Goal: Ask a question

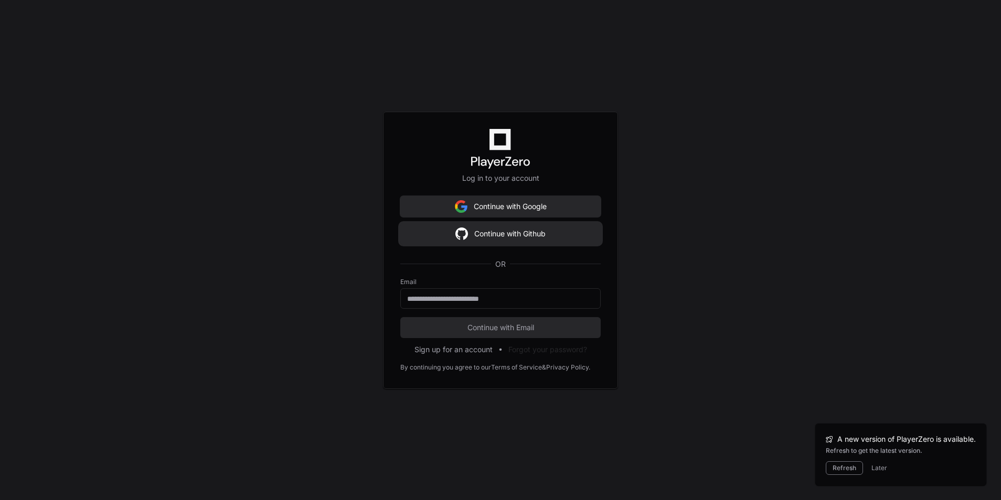
scroll to position [3784, 0]
click at [530, 233] on button "Continue with Github" at bounding box center [500, 233] width 200 height 21
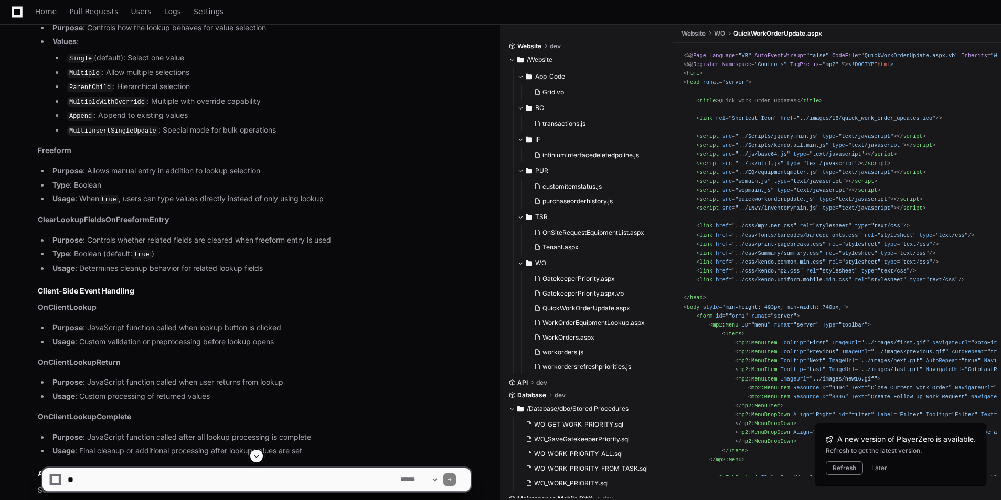
scroll to position [1836, 0]
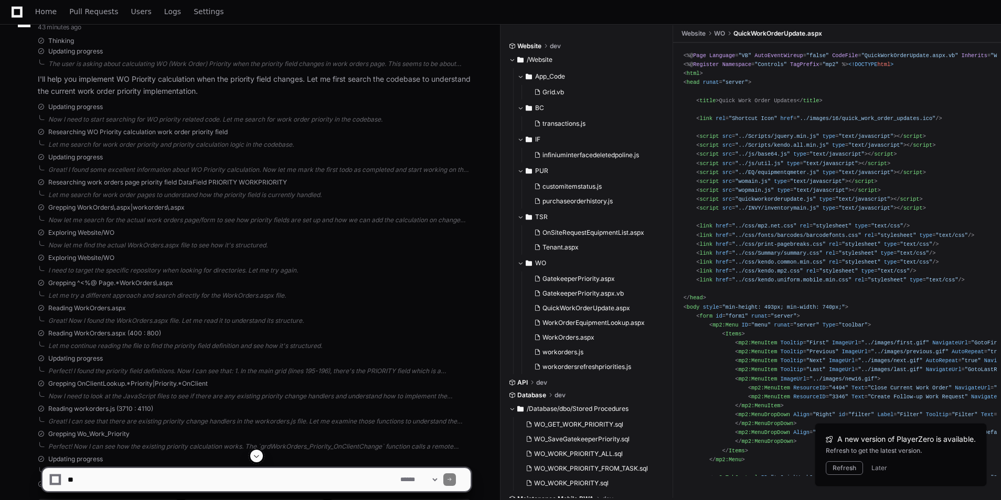
click at [183, 468] on div "**********" at bounding box center [256, 480] width 429 height 24
click at [147, 478] on textarea at bounding box center [232, 479] width 333 height 23
click at [258, 459] on span at bounding box center [256, 456] width 8 height 8
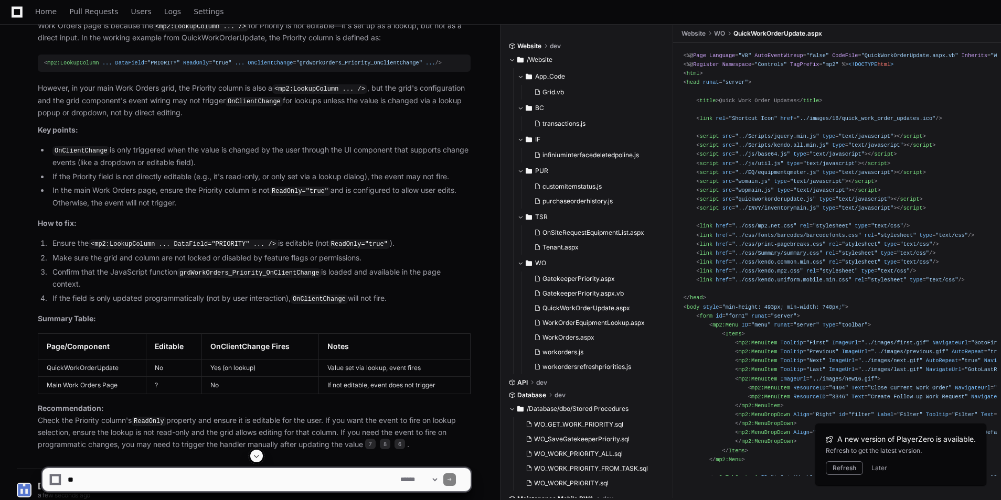
scroll to position [4118, 0]
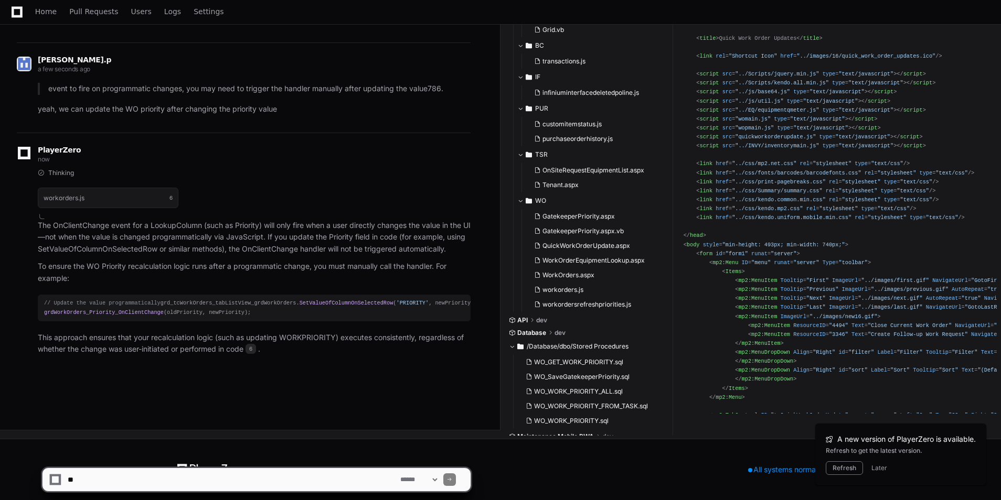
click at [158, 467] on app-app-chat-input "**********" at bounding box center [256, 471] width 429 height 42
click at [103, 476] on textarea at bounding box center [232, 479] width 333 height 23
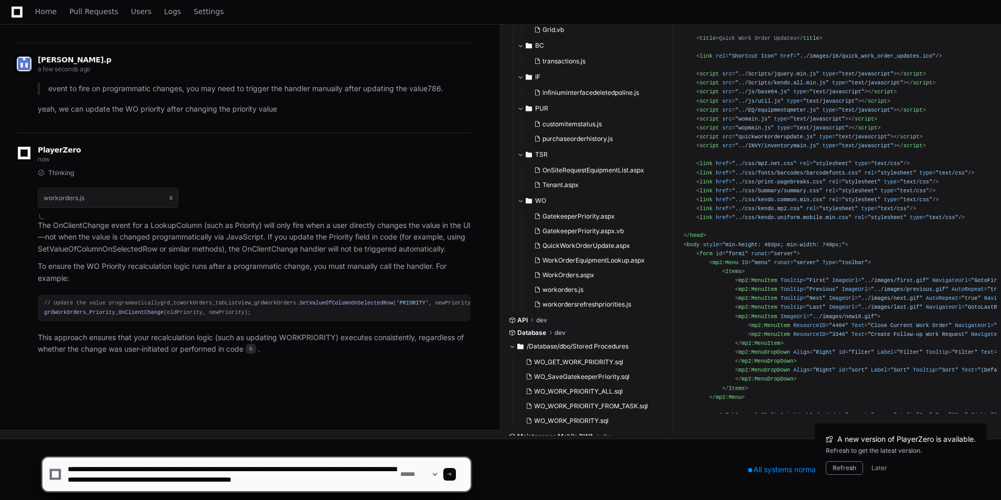
type textarea "**********"
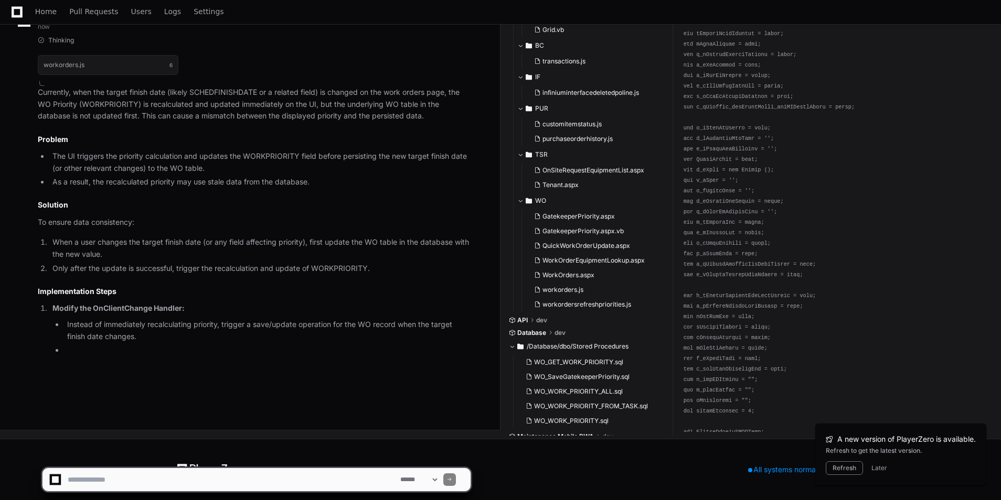
scroll to position [4556, 0]
click at [874, 464] on button "Later" at bounding box center [879, 468] width 16 height 8
click at [876, 469] on div "**********" at bounding box center [500, 475] width 1001 height 50
click at [322, 484] on textarea at bounding box center [232, 479] width 333 height 23
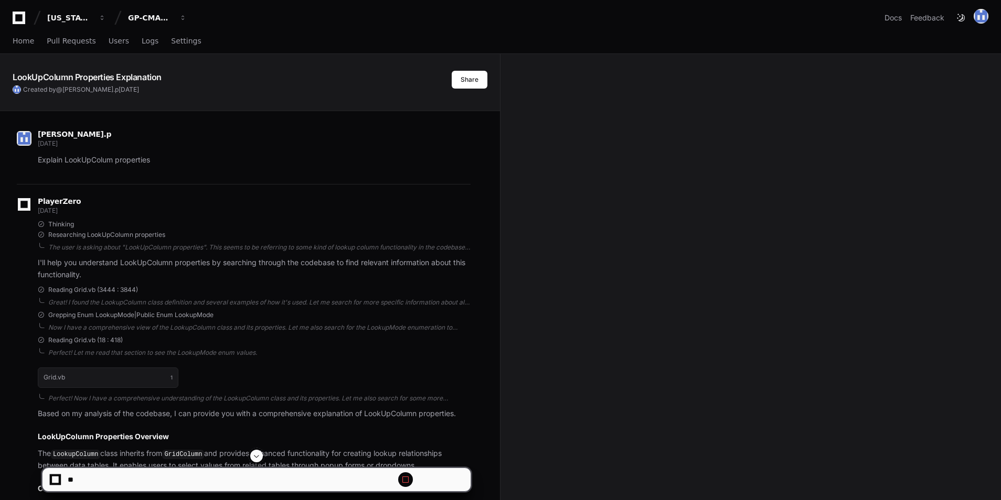
click at [255, 455] on span at bounding box center [256, 456] width 8 height 8
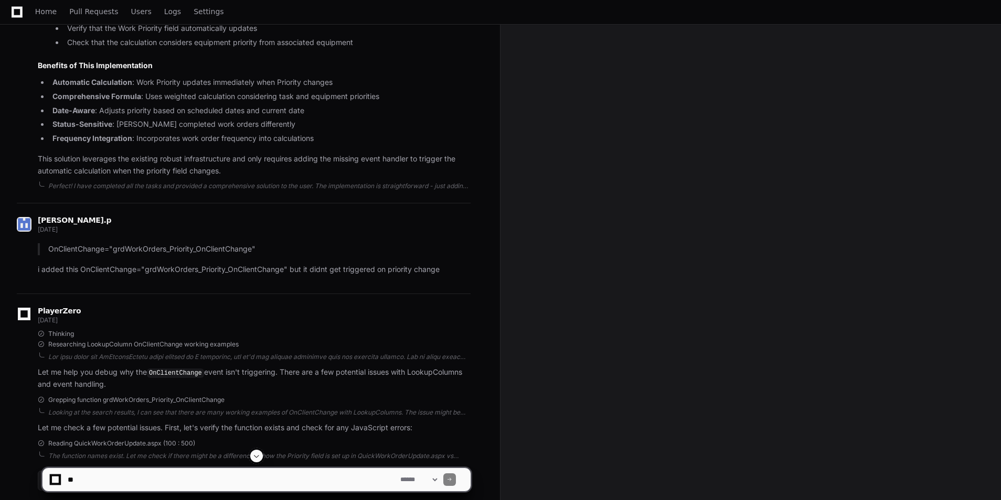
scroll to position [3327, 0]
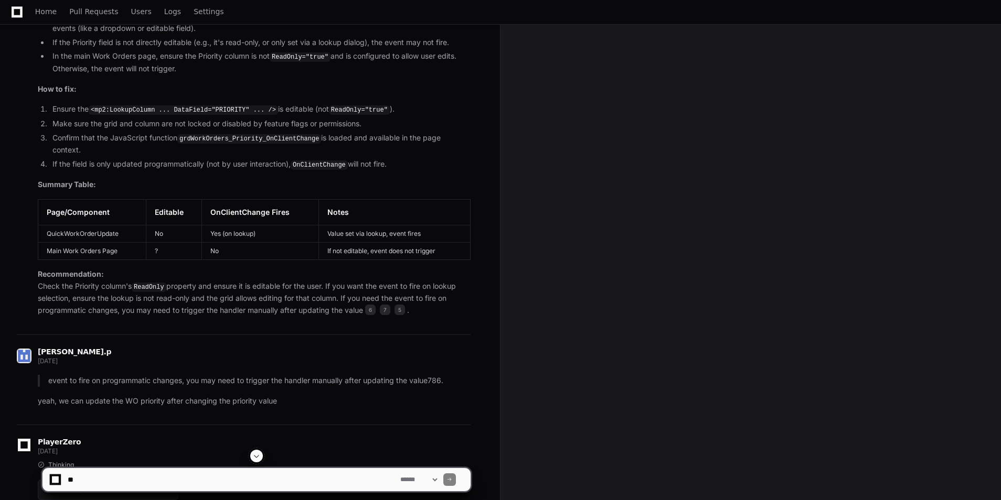
click at [260, 457] on span at bounding box center [256, 456] width 8 height 8
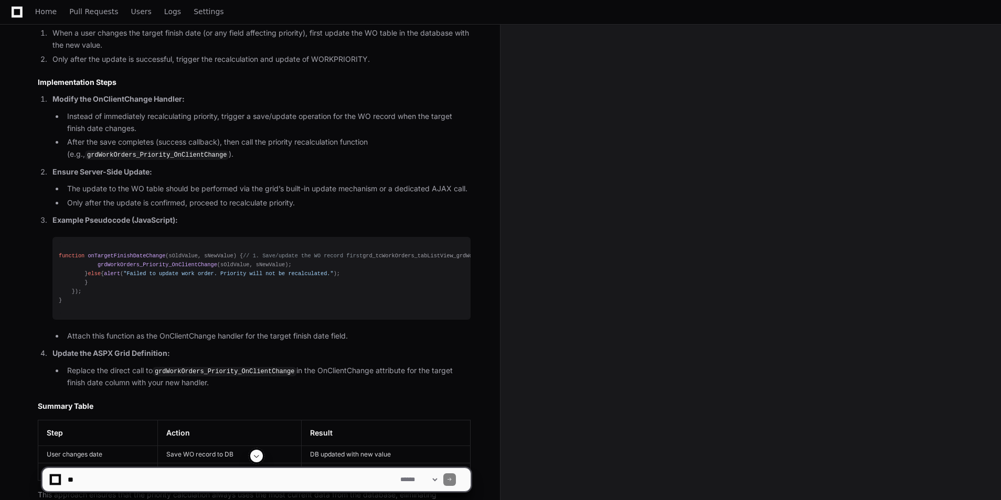
scroll to position [4806, 0]
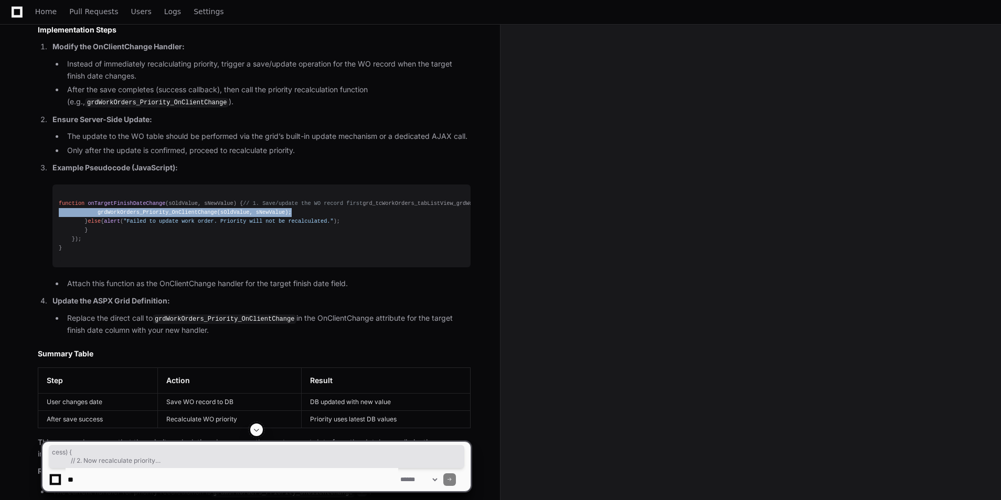
drag, startPoint x: 274, startPoint y: 273, endPoint x: 103, endPoint y: 260, distance: 172.0
click at [103, 253] on div "function onTargetFinishDateChange ( sOldValue, sNewValue ) { // 1. Save/update …" at bounding box center [262, 226] width 406 height 54
click at [239, 253] on div "function onTargetFinishDateChange ( sOldValue, sNewValue ) { // 1. Save/update …" at bounding box center [262, 226] width 406 height 54
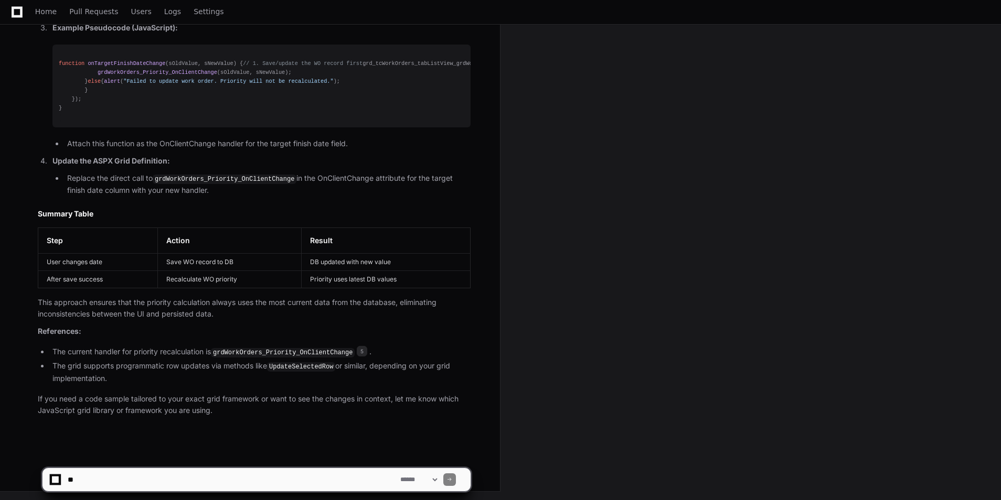
scroll to position [5016, 0]
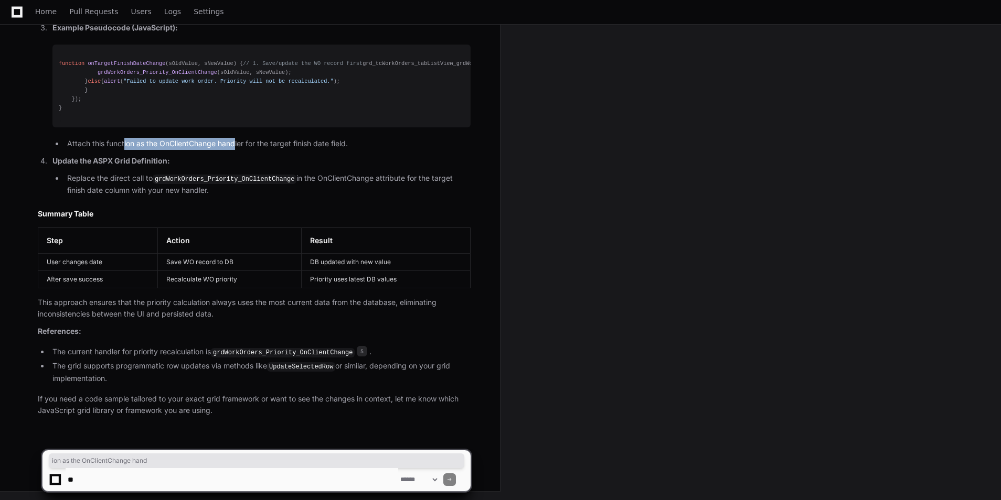
drag, startPoint x: 132, startPoint y: 147, endPoint x: 235, endPoint y: 150, distance: 103.4
click at [235, 150] on li "Attach this function as the OnClientChange handler for the target finish date f…" at bounding box center [267, 144] width 407 height 12
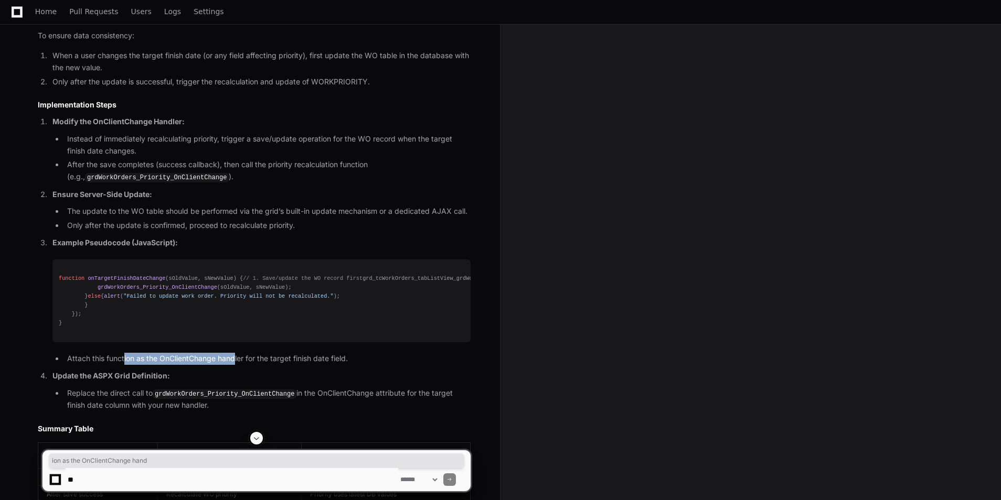
scroll to position [4806, 0]
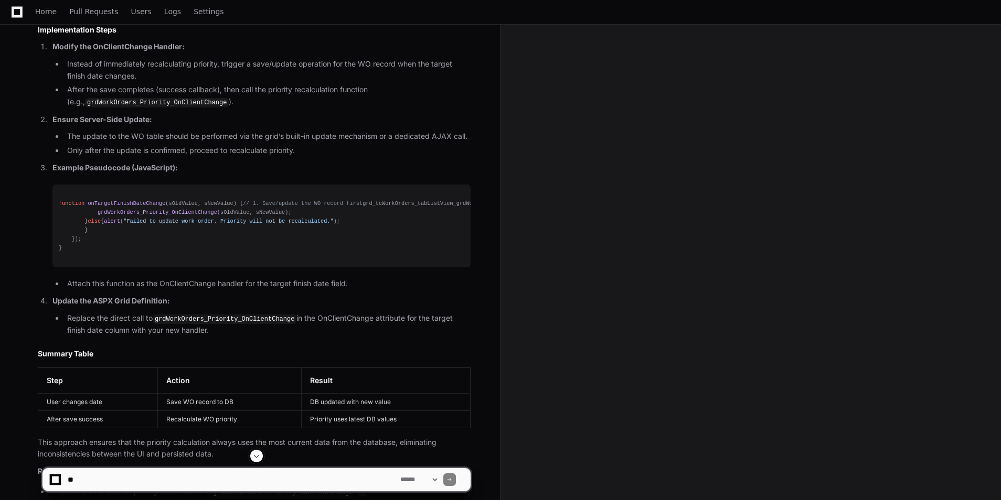
click at [502, 207] on span "UpdateSelectedRow" at bounding box center [529, 203] width 55 height 6
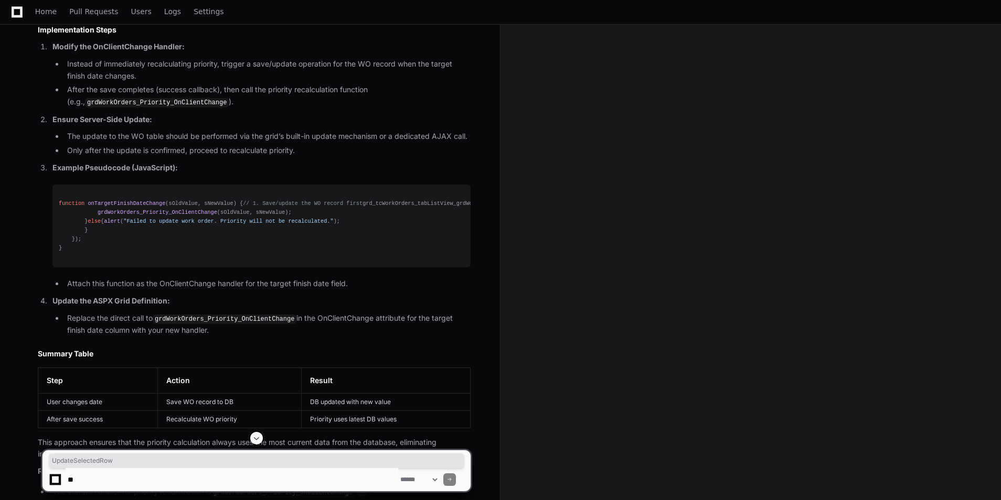
click at [502, 207] on span "UpdateSelectedRow" at bounding box center [529, 203] width 55 height 6
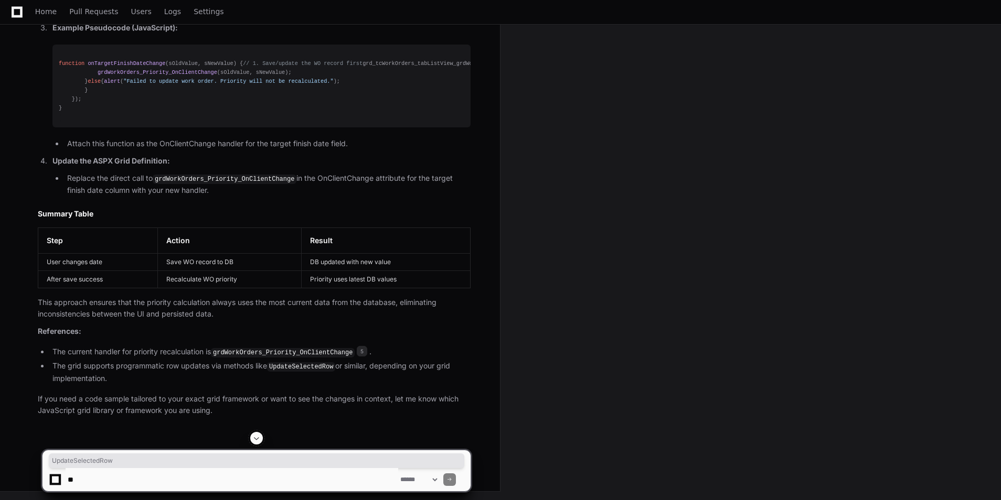
scroll to position [4911, 0]
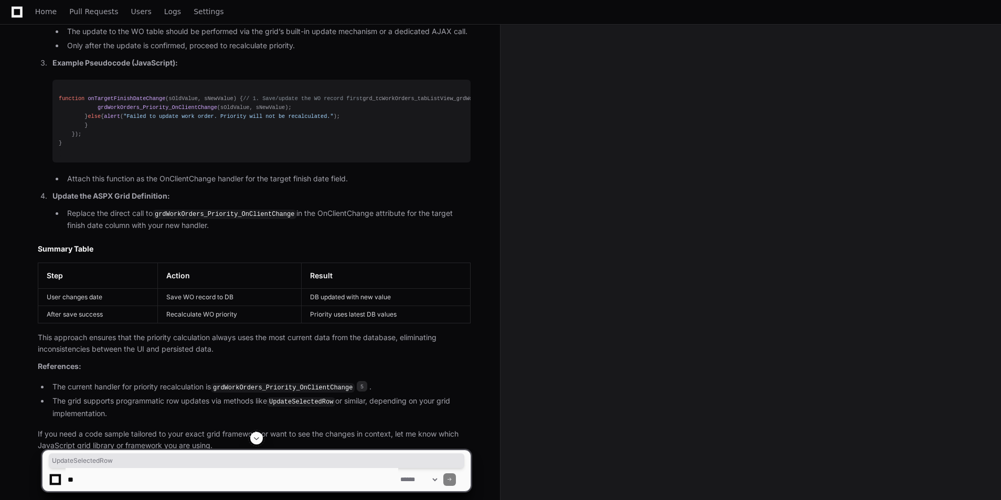
click at [502, 102] on span "UpdateSelectedRow" at bounding box center [529, 98] width 55 height 6
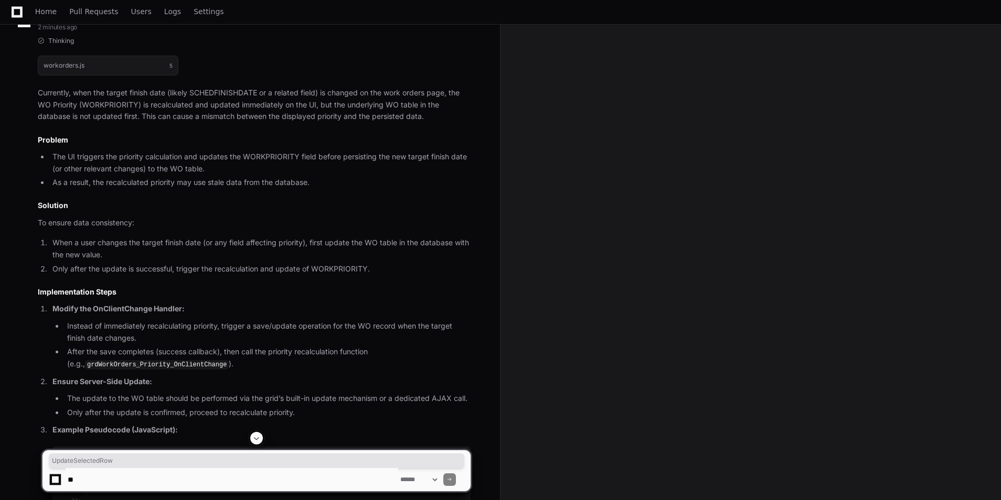
scroll to position [4386, 0]
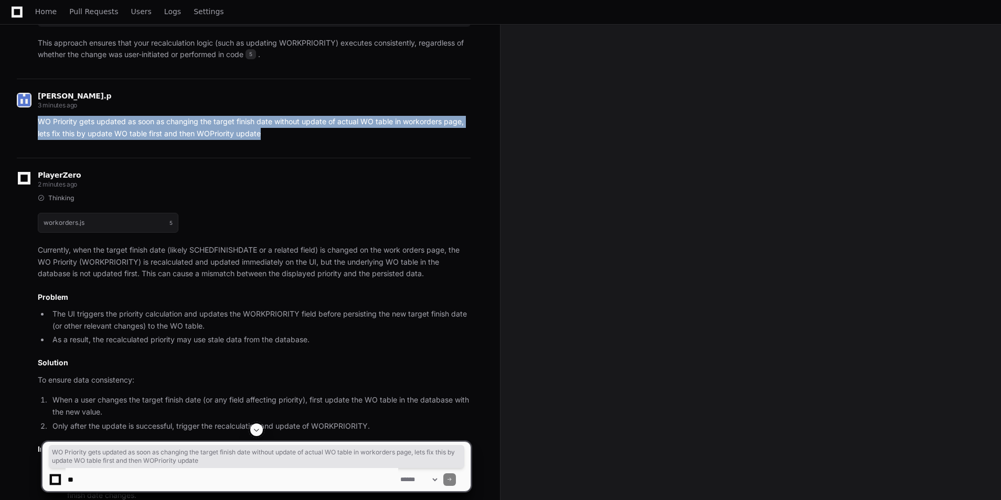
drag, startPoint x: 39, startPoint y: 147, endPoint x: 271, endPoint y: 156, distance: 231.5
click at [271, 140] on p "WO Priority gets updated as soon as changing the target finish date without upd…" at bounding box center [254, 128] width 433 height 24
copy p "WO Priority gets updated as soon as changing the target finish date without upd…"
